Goal: Find specific page/section: Find specific page/section

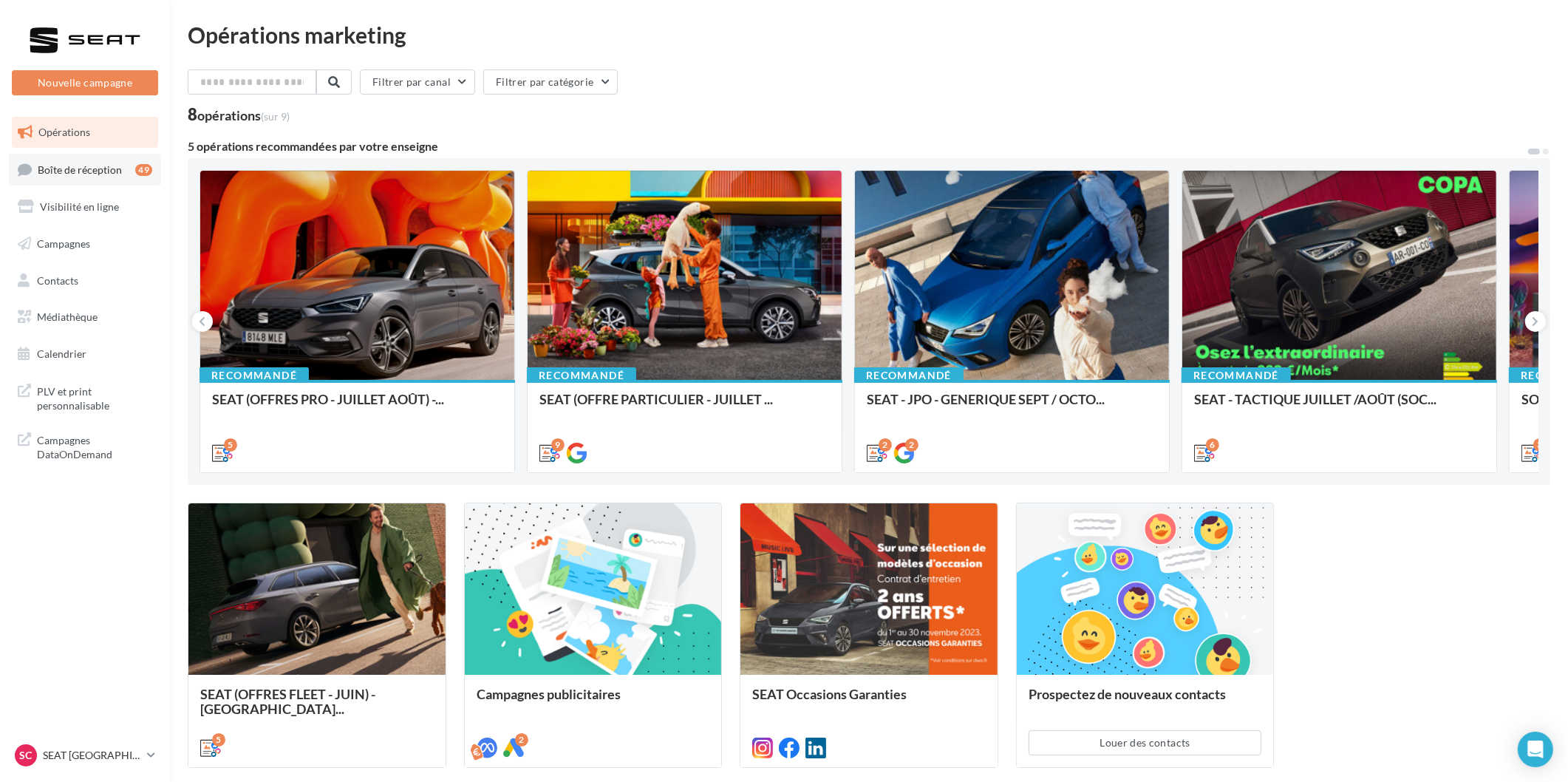
click at [38, 156] on link "Boîte de réception 49" at bounding box center [85, 170] width 152 height 32
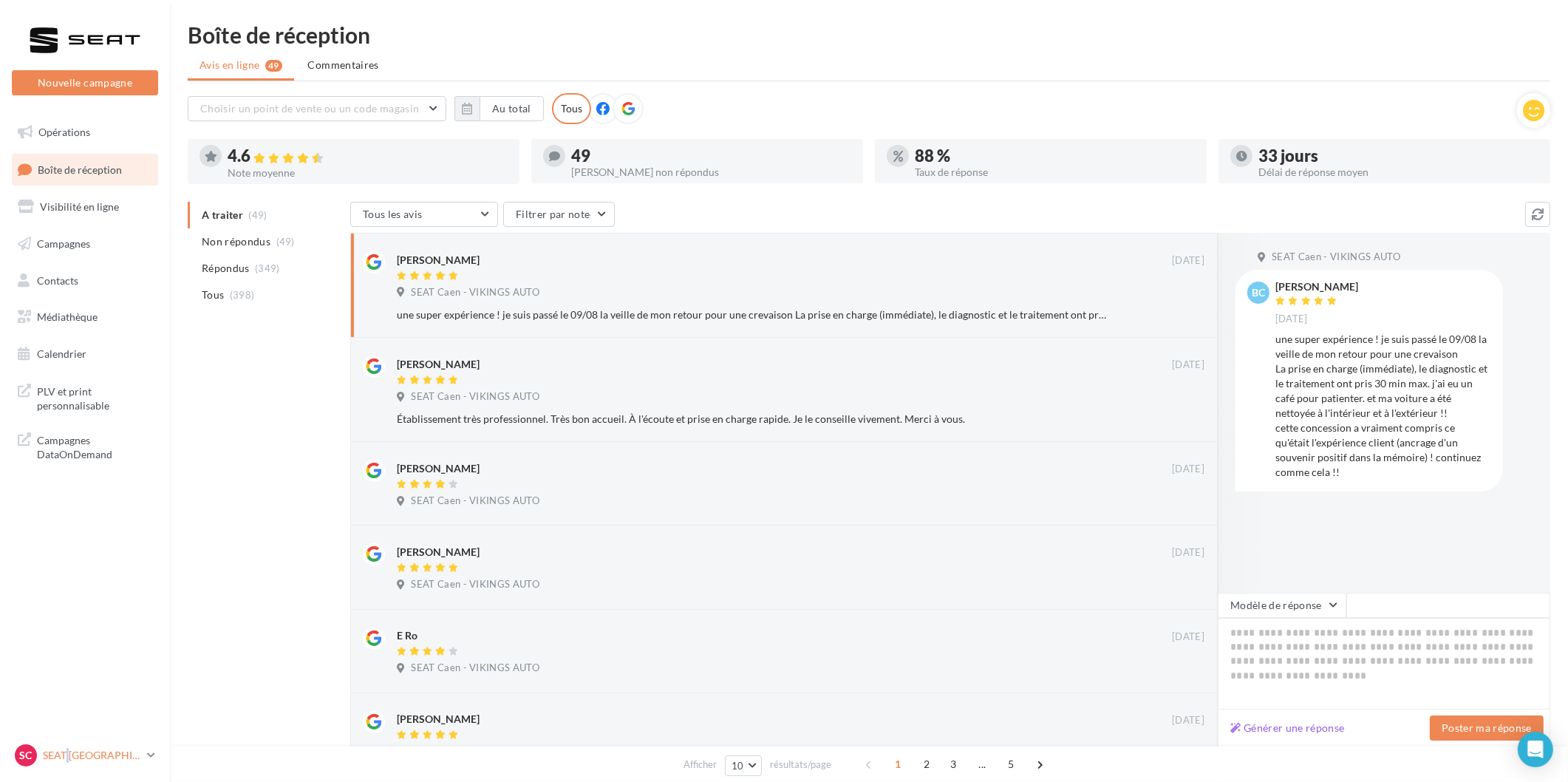
click at [66, 761] on p "SEAT [GEOGRAPHIC_DATA]" at bounding box center [92, 756] width 98 height 15
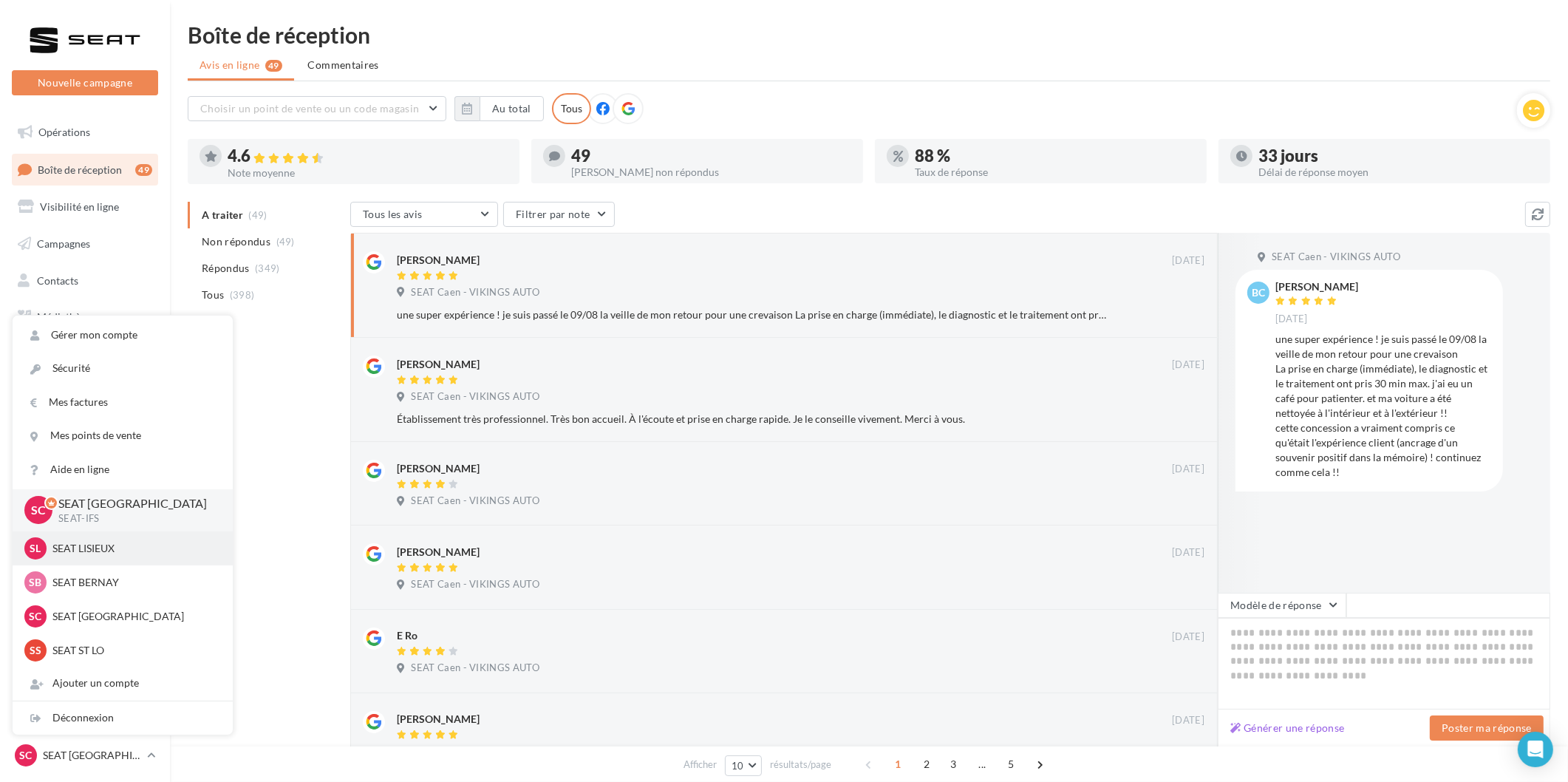
click at [101, 557] on div "SL SEAT LISIEUX SEAT-[GEOGRAPHIC_DATA]" at bounding box center [122, 548] width 197 height 22
